Goal: Find contact information: Find contact information

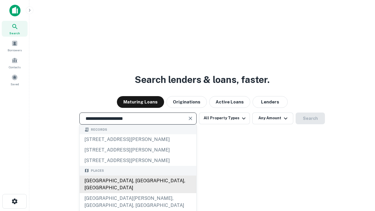
click at [138, 193] on div "Santa Monica, CA, USA" at bounding box center [138, 184] width 116 height 18
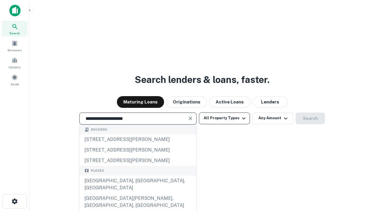
type input "**********"
click at [224, 118] on button "All Property Types" at bounding box center [224, 118] width 51 height 12
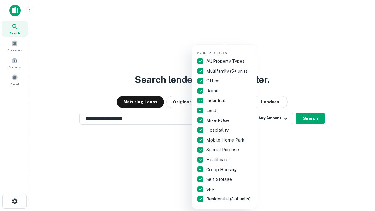
click at [229, 49] on button "button" at bounding box center [229, 49] width 64 height 0
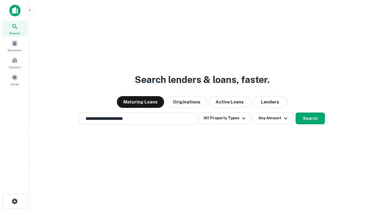
scroll to position [9, 0]
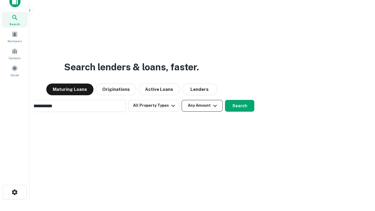
click at [181, 100] on button "Any Amount" at bounding box center [201, 106] width 41 height 12
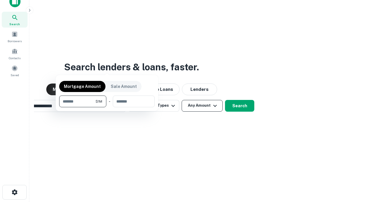
scroll to position [9, 0]
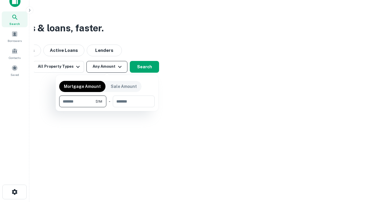
type input "*******"
click at [107, 107] on button "button" at bounding box center [106, 107] width 95 height 0
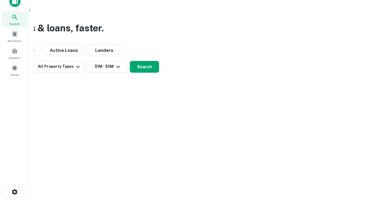
scroll to position [9, 0]
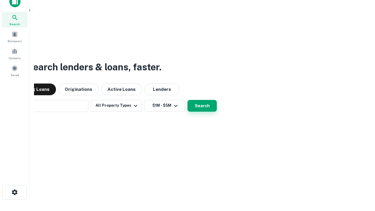
click at [187, 100] on button "Search" at bounding box center [201, 106] width 29 height 12
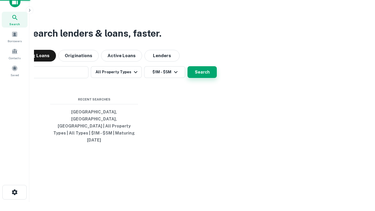
scroll to position [9, 0]
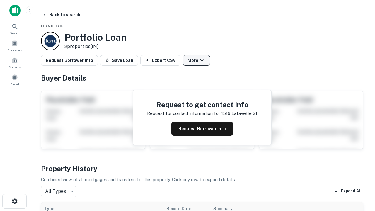
click at [196, 60] on button "More" at bounding box center [196, 60] width 27 height 11
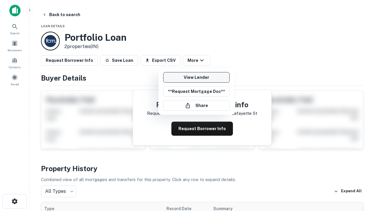
click at [196, 77] on link "View Lender" at bounding box center [196, 77] width 66 height 11
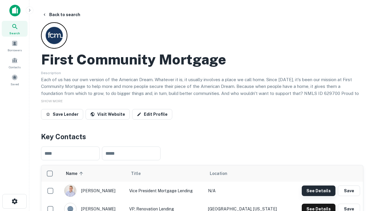
click at [318, 190] on button "See Details" at bounding box center [318, 190] width 34 height 11
click at [14, 201] on icon "button" at bounding box center [14, 201] width 7 height 7
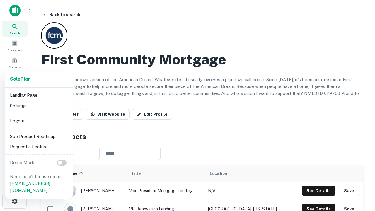
click at [39, 121] on li "Logout" at bounding box center [39, 121] width 63 height 11
